Goal: Task Accomplishment & Management: Complete application form

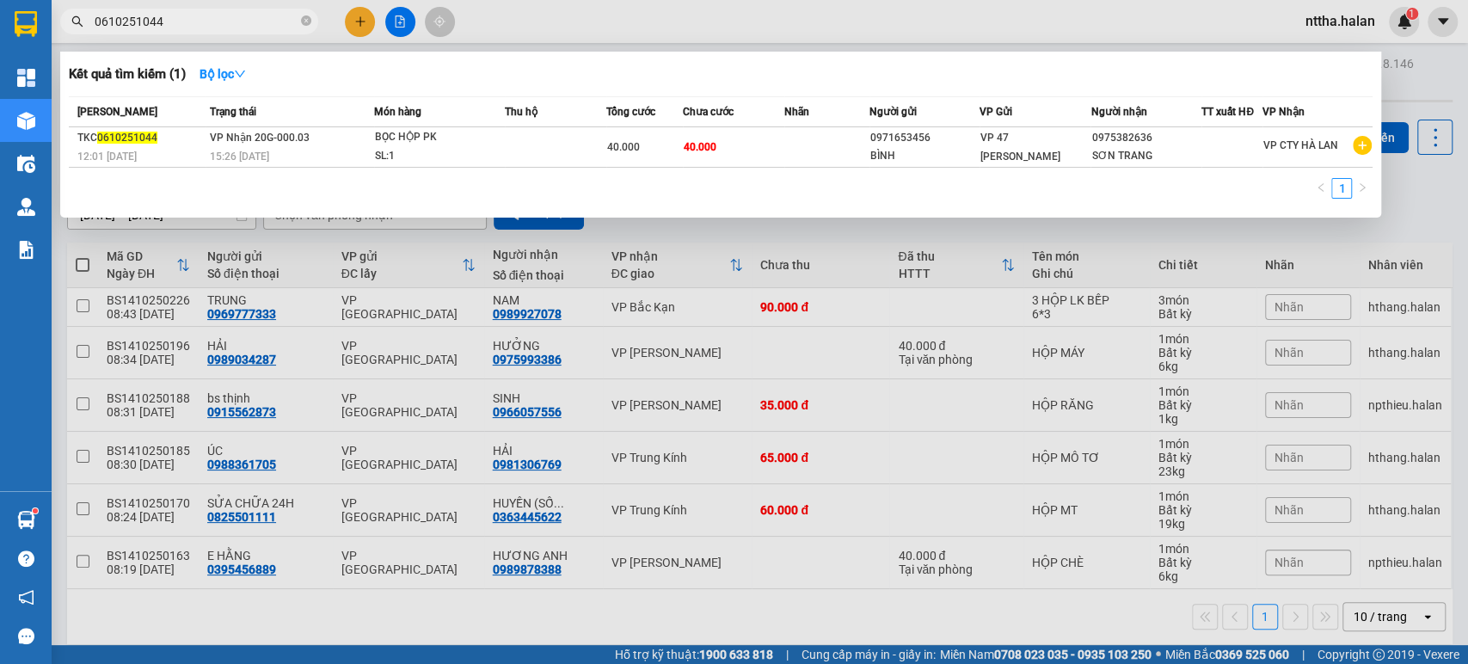
click at [218, 19] on input "0610251044" at bounding box center [196, 21] width 203 height 19
type input "0310251096"
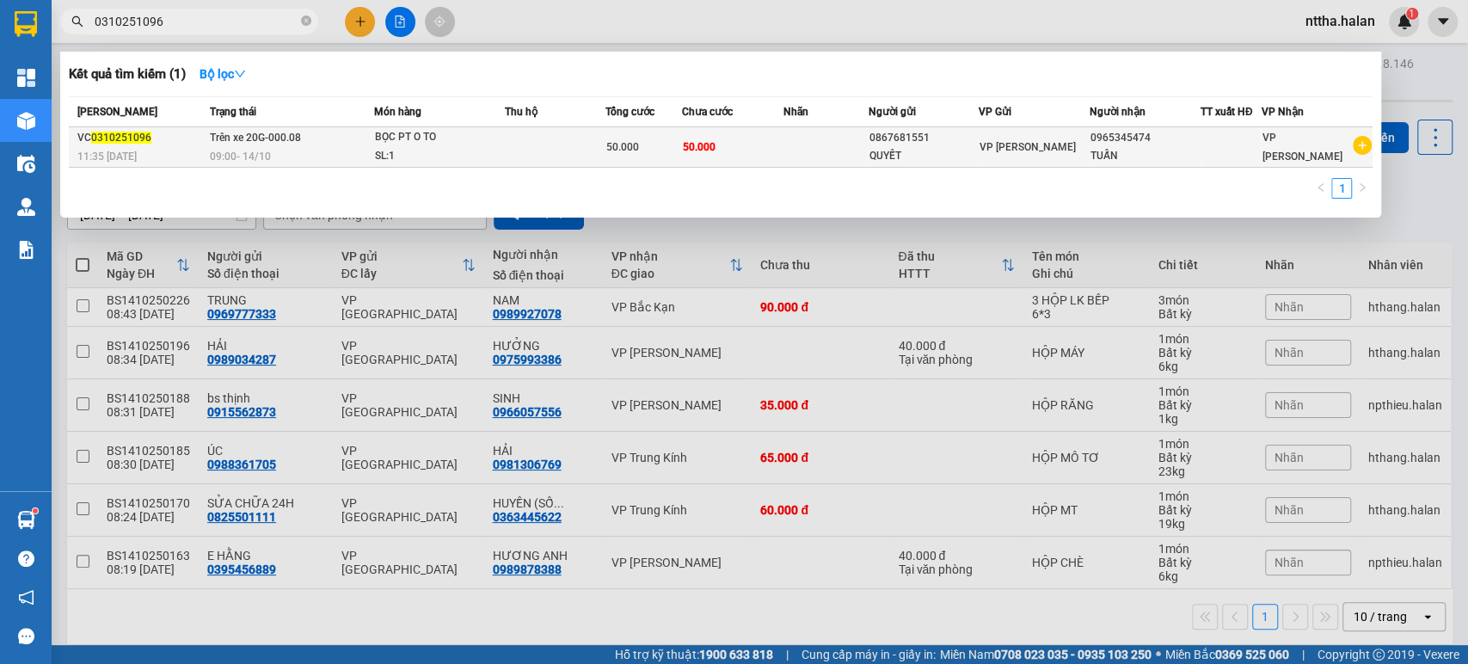
click at [336, 141] on td "Trên xe 20G-000.08 09:00 [DATE]" at bounding box center [290, 147] width 169 height 40
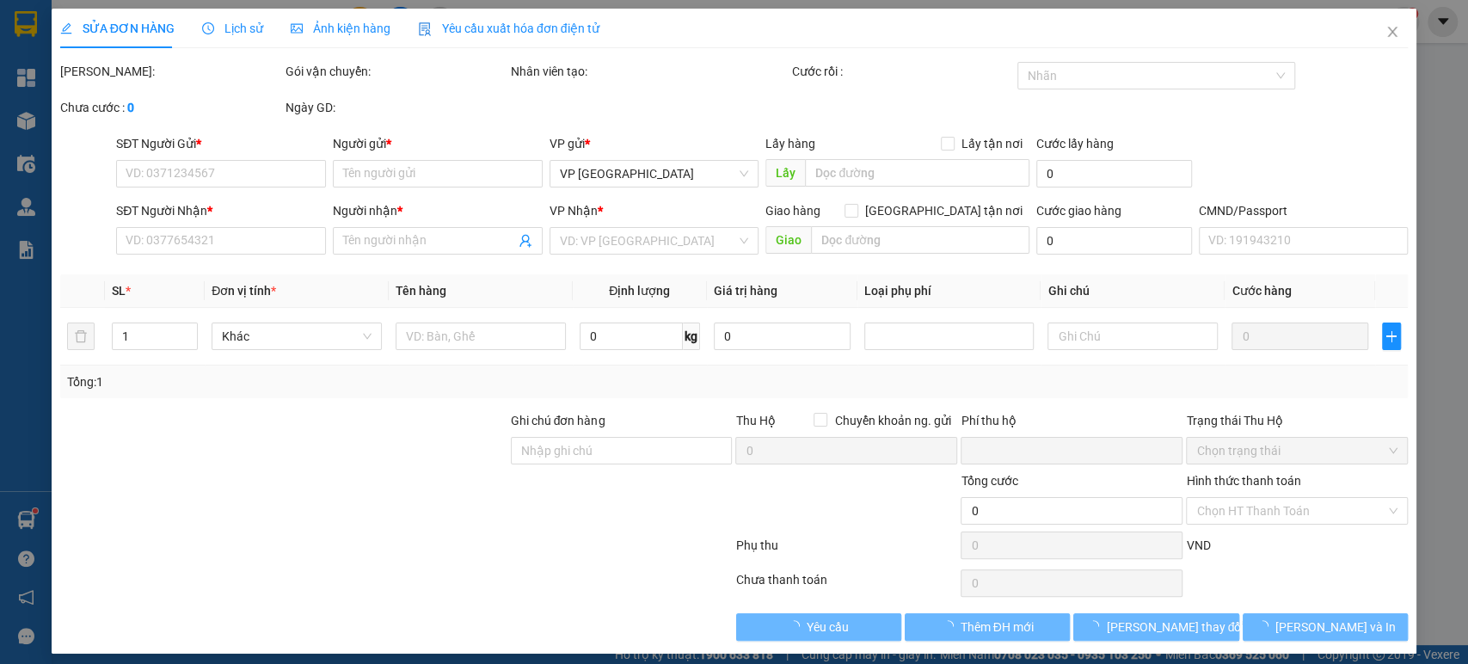
type input "0867681551"
type input "QUYẾT"
type input "0965345474"
type input "TUẤN"
type input "0"
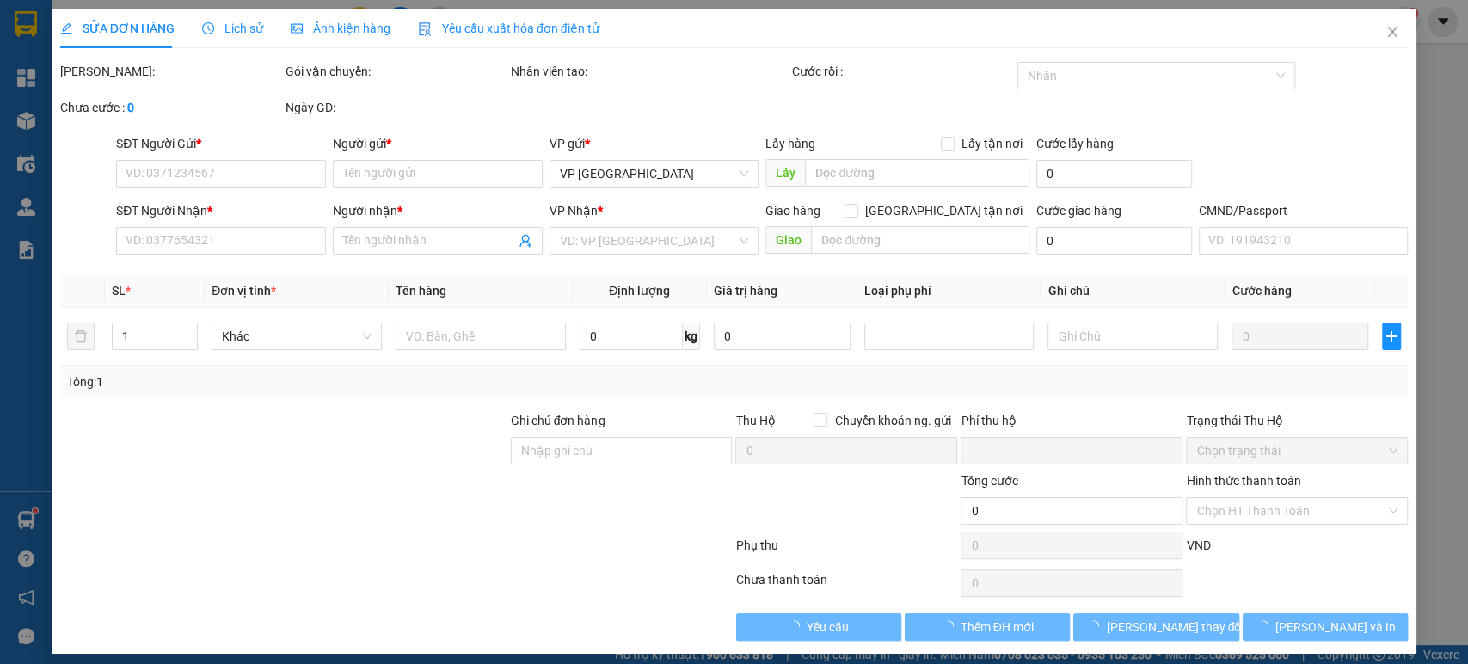
type input "50.000"
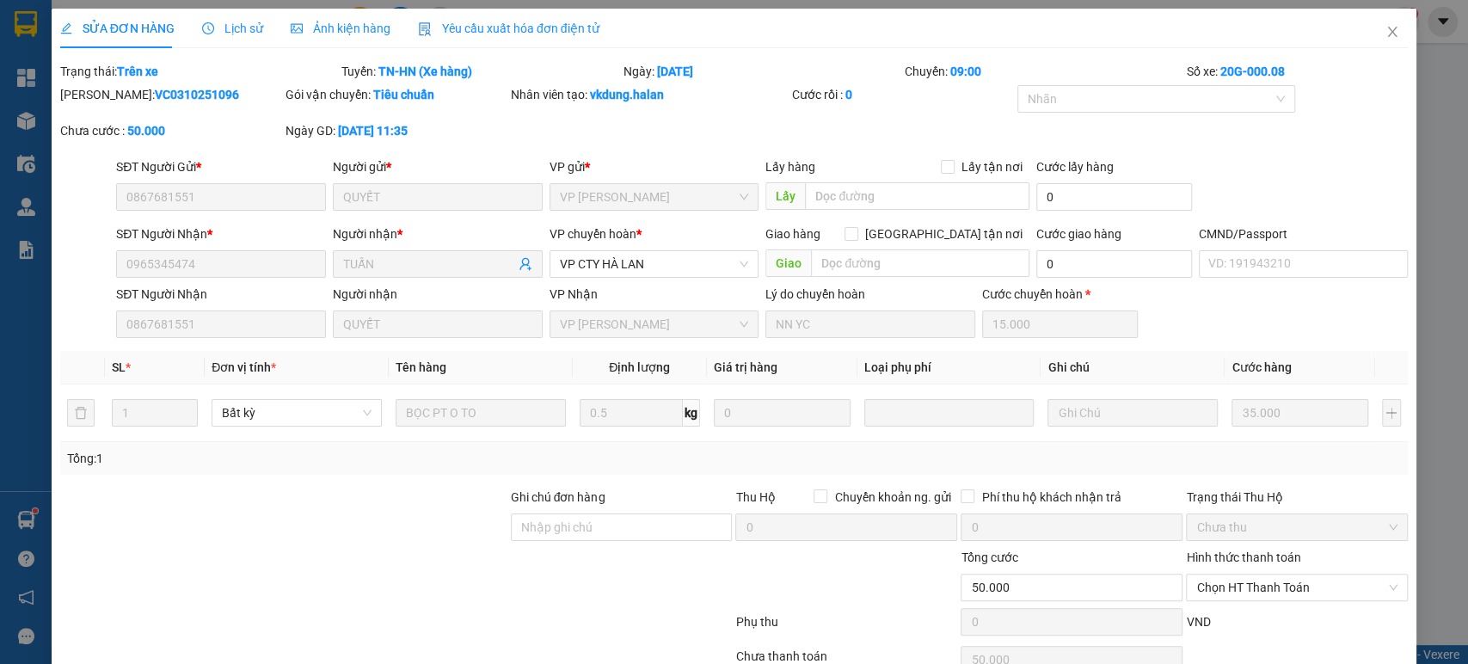
click at [233, 29] on span "Lịch sử" at bounding box center [232, 29] width 61 height 14
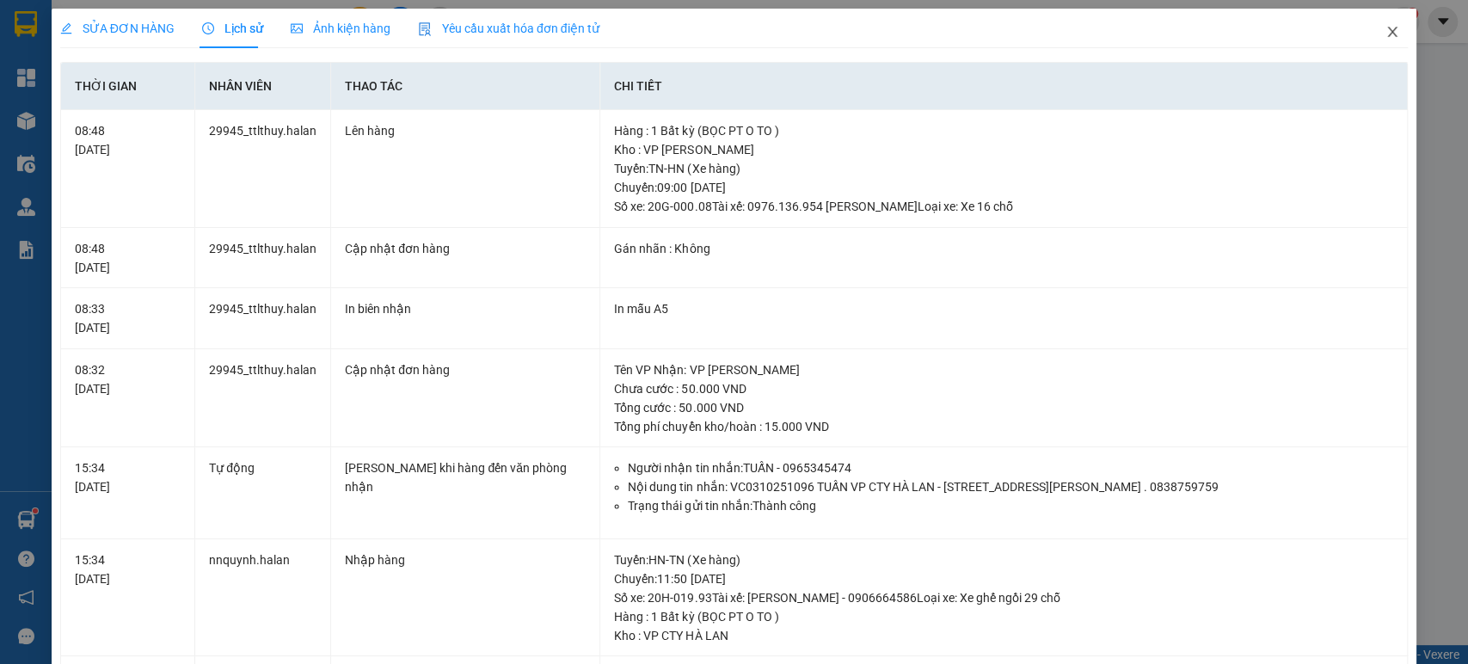
click at [1386, 31] on icon "close" at bounding box center [1393, 32] width 14 height 14
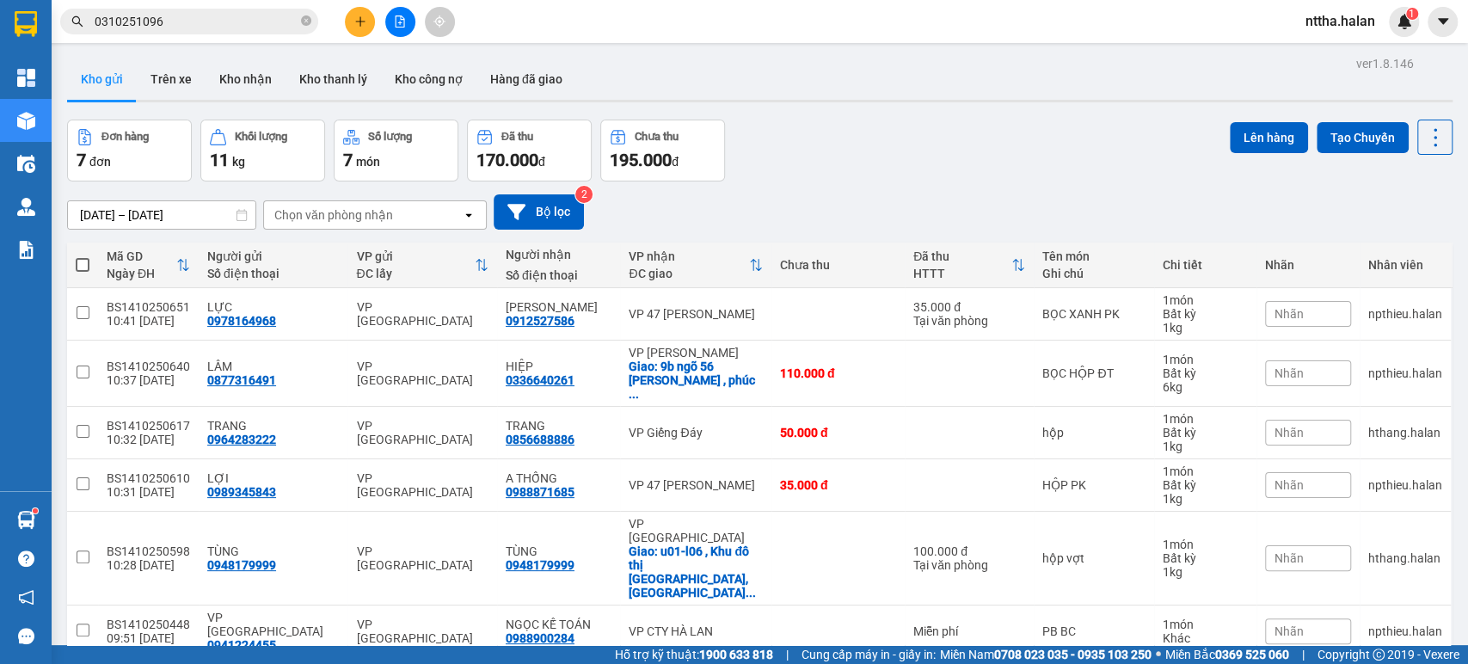
click at [188, 26] on input "0310251096" at bounding box center [196, 21] width 203 height 19
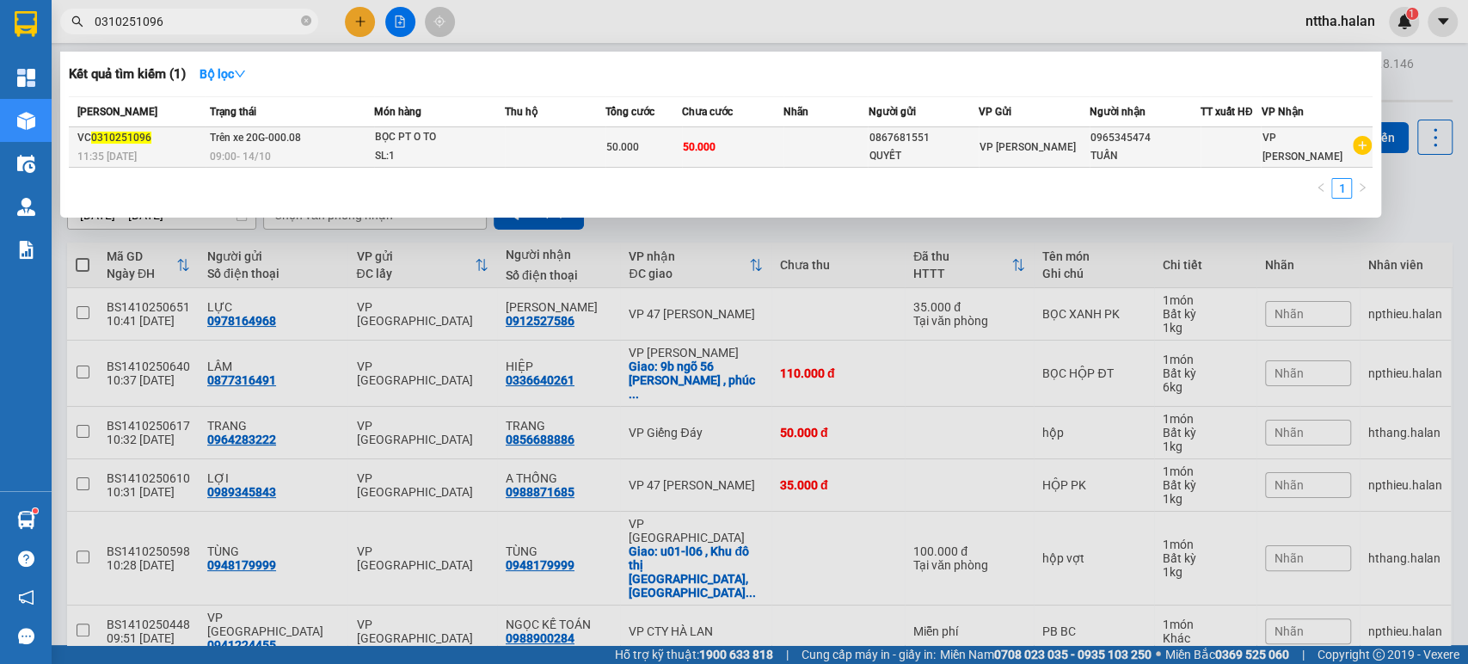
click at [490, 143] on div "BỌC PT O TO" at bounding box center [439, 137] width 129 height 19
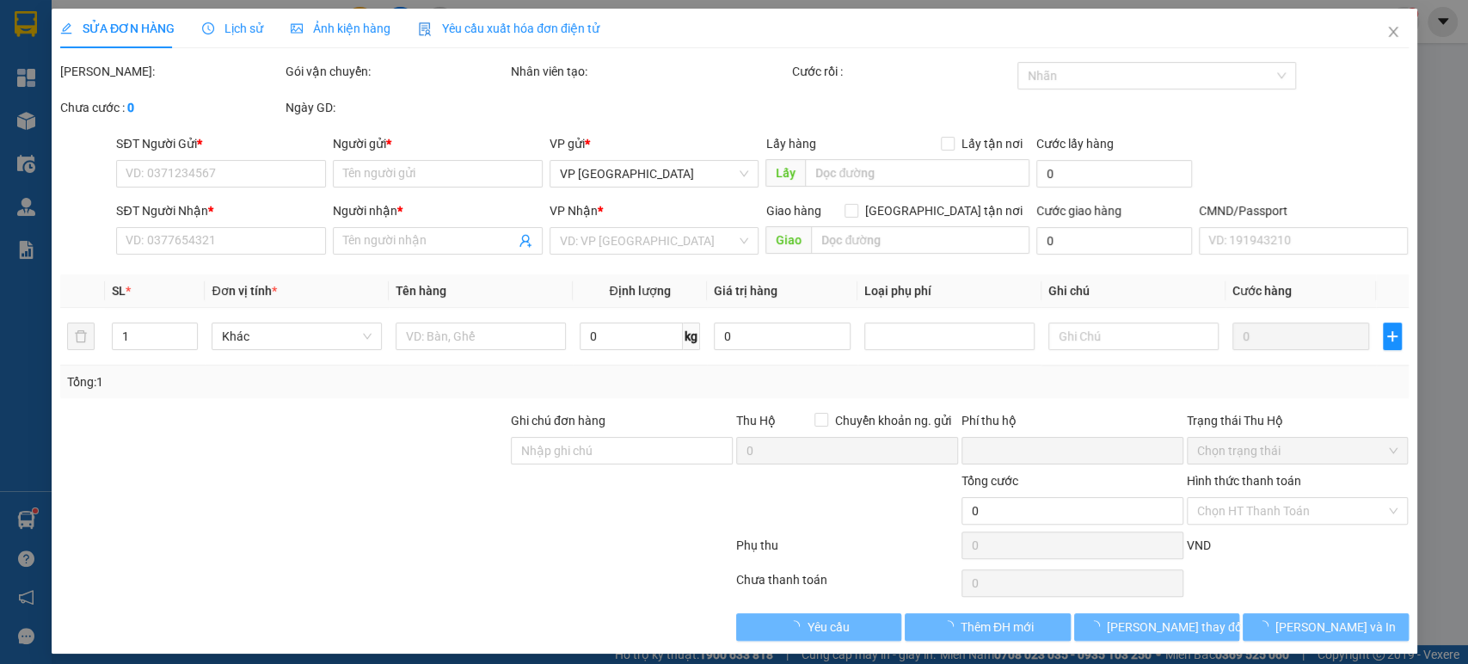
type input "0867681551"
type input "QUYẾT"
type input "0965345474"
type input "TUẤN"
type input "0"
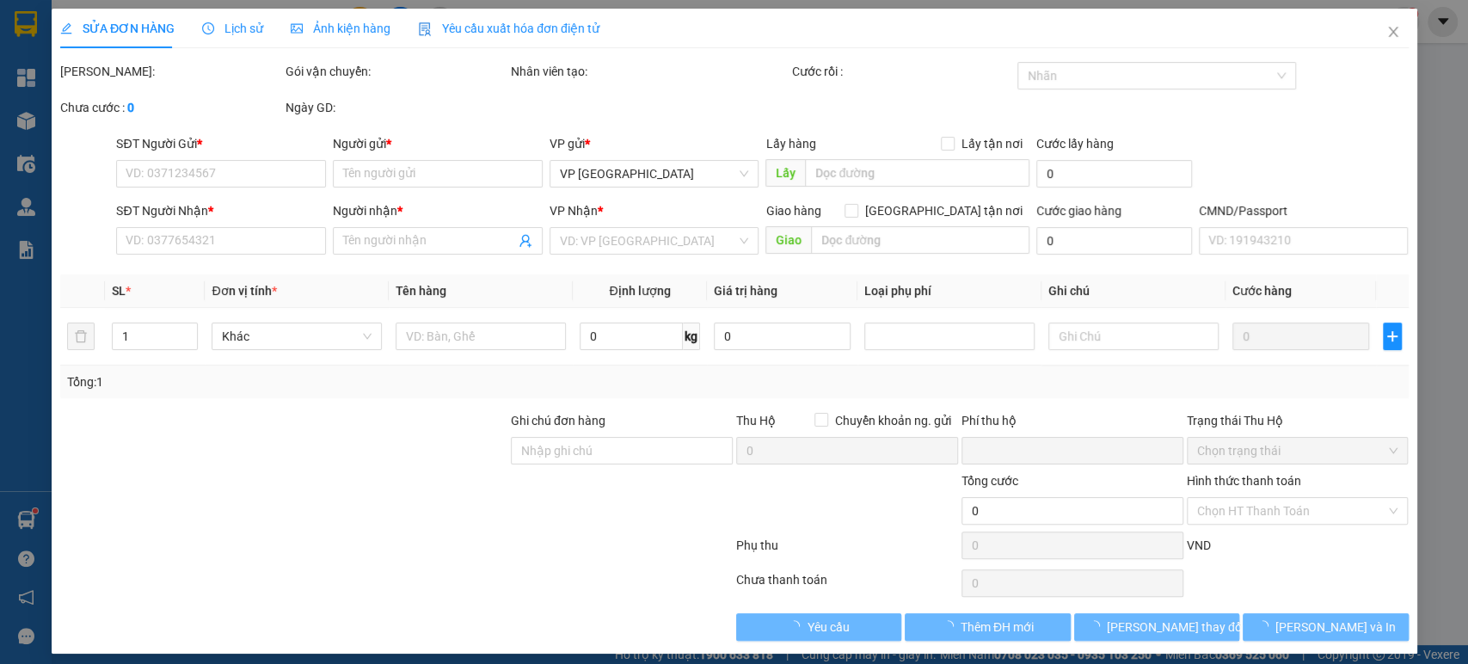
type input "50.000"
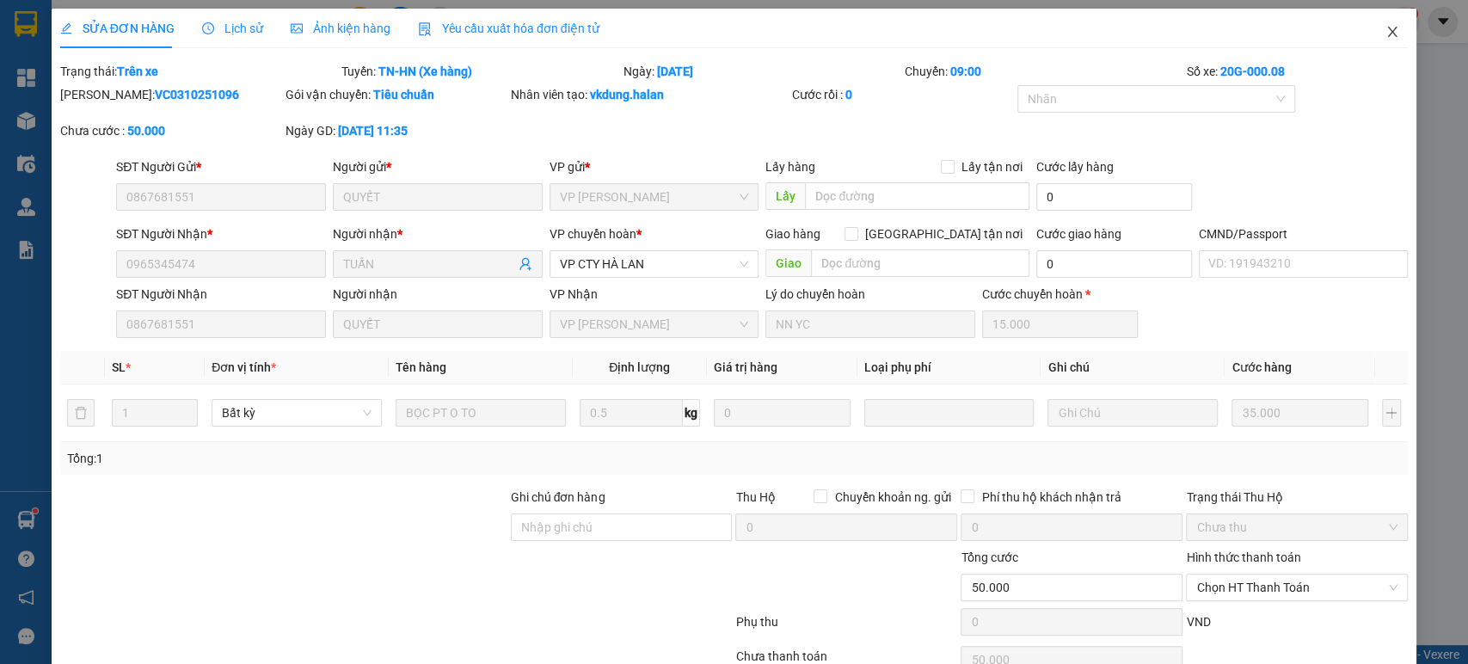
click at [1386, 32] on icon "close" at bounding box center [1393, 32] width 14 height 14
